Goal: Transaction & Acquisition: Download file/media

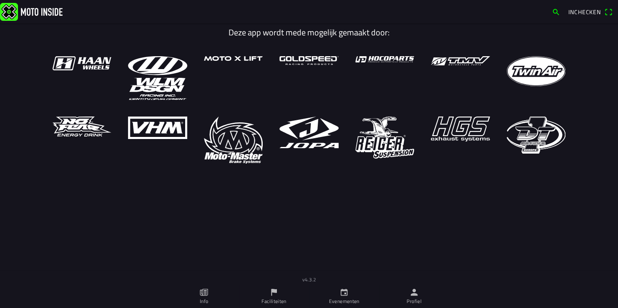
click at [342, 298] on ion-label "Evenementen" at bounding box center [344, 302] width 30 height 8
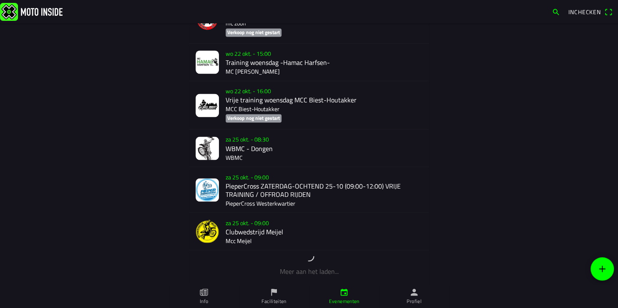
scroll to position [660, 0]
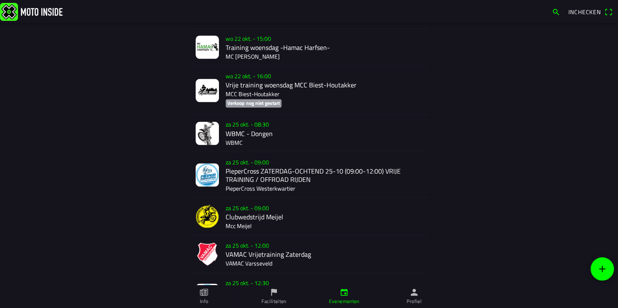
click at [233, 136] on div "za 25 okt. - 08:30 WBMC - Dongen WBMC" at bounding box center [324, 133] width 197 height 37
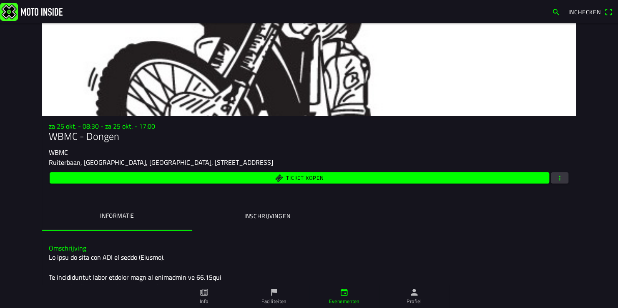
click at [559, 179] on span "button" at bounding box center [560, 178] width 8 height 11
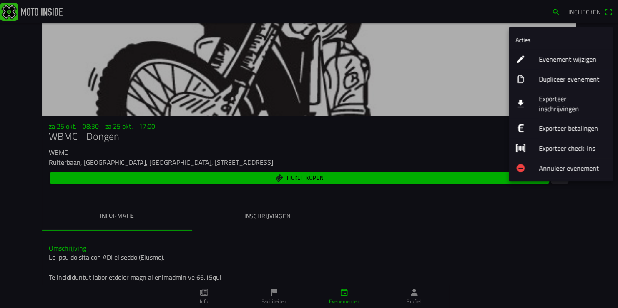
click at [555, 98] on ion-label "Exporteer inschrijvingen" at bounding box center [573, 104] width 68 height 20
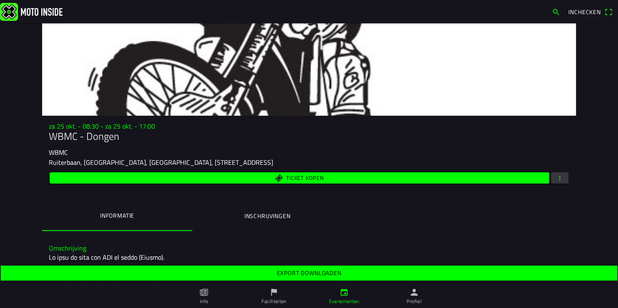
click at [372, 275] on span "Export downloaden" at bounding box center [308, 273] width 603 height 15
